Goal: Task Accomplishment & Management: Complete application form

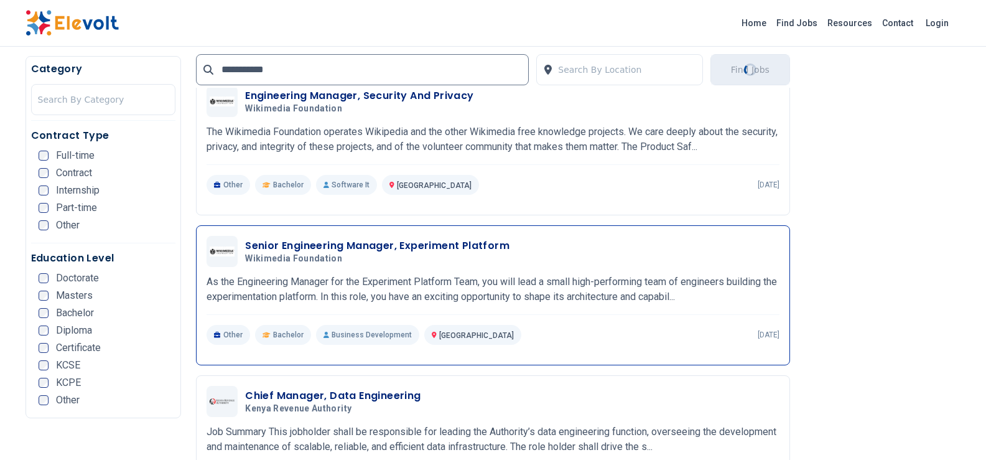
scroll to position [560, 0]
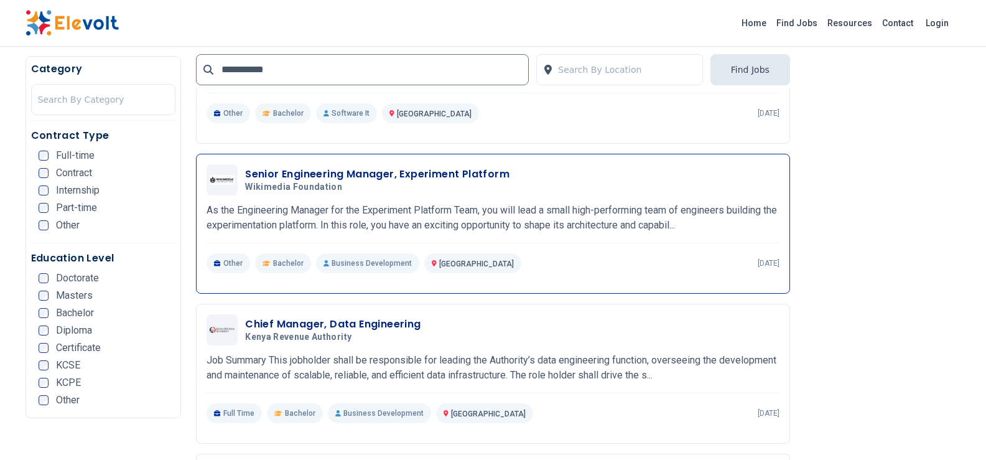
click at [382, 174] on h3 "Senior Engineering Manager, Experiment Platform" at bounding box center [377, 174] width 264 height 15
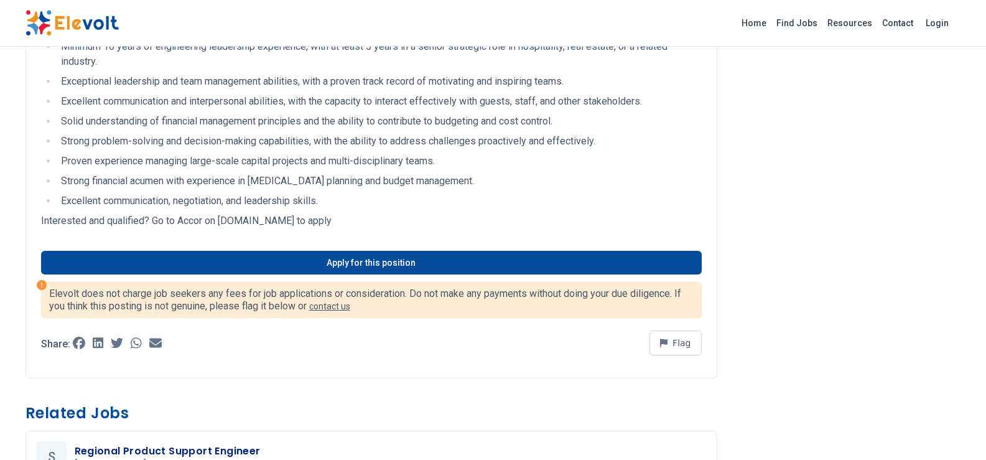
scroll to position [995, 0]
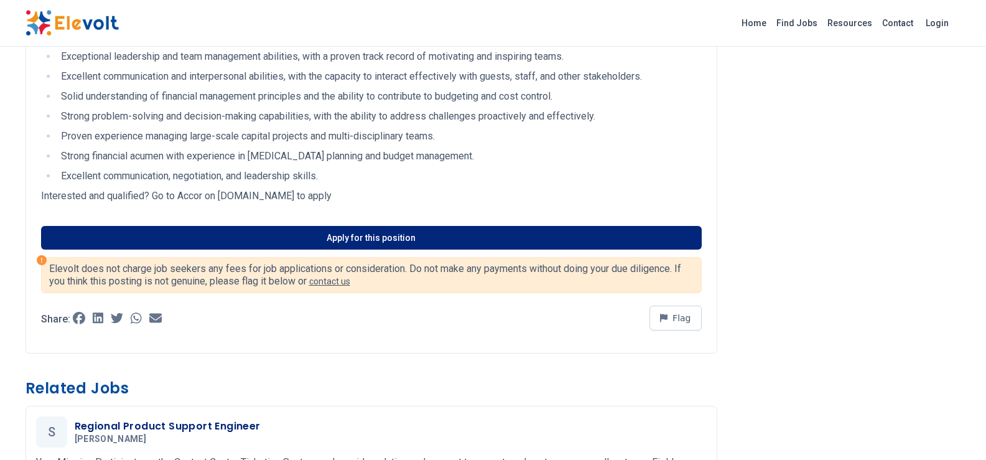
click at [309, 240] on link "Apply for this position" at bounding box center [371, 238] width 661 height 24
